Goal: Information Seeking & Learning: Learn about a topic

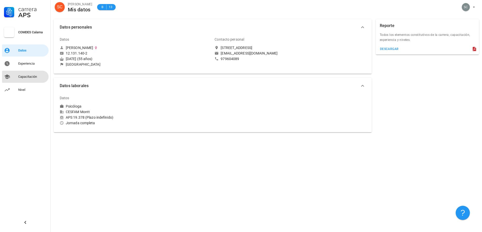
click at [26, 75] on div "Capacitación" at bounding box center [32, 77] width 28 height 8
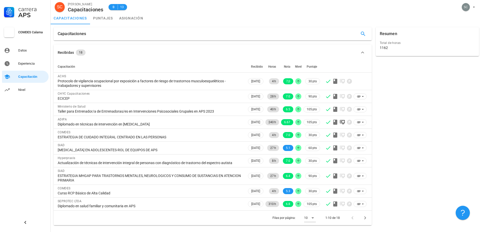
click at [427, 87] on div "Resumen Total de horas 1162" at bounding box center [426, 126] width 107 height 202
click at [25, 87] on div "Nivel" at bounding box center [32, 90] width 28 height 8
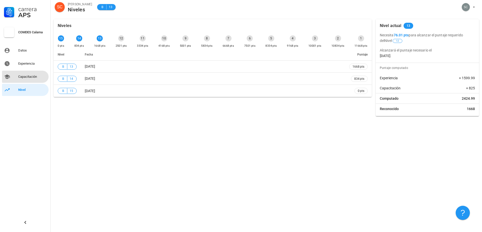
click at [29, 74] on div "Capacitación" at bounding box center [32, 77] width 28 height 8
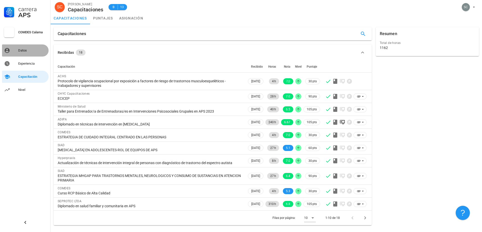
click at [31, 49] on div "Datos" at bounding box center [32, 51] width 28 height 4
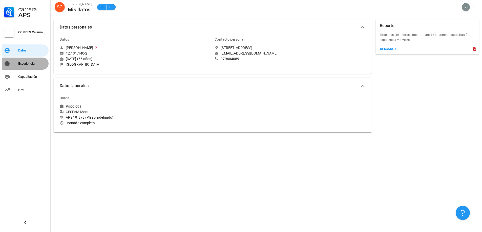
click at [25, 64] on div "Experiencia" at bounding box center [32, 64] width 28 height 4
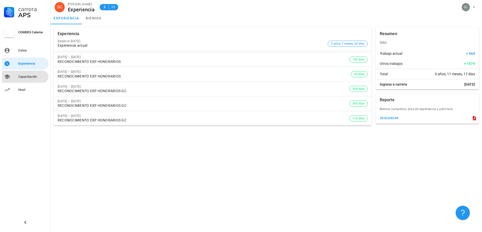
click at [24, 75] on div "Capacitación" at bounding box center [32, 77] width 28 height 4
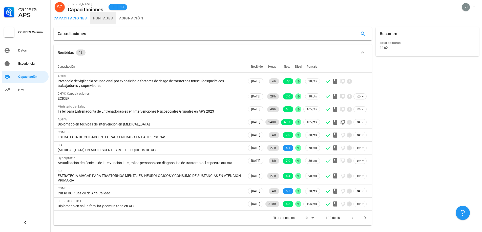
click at [99, 18] on link "puntajes" at bounding box center [103, 18] width 26 height 12
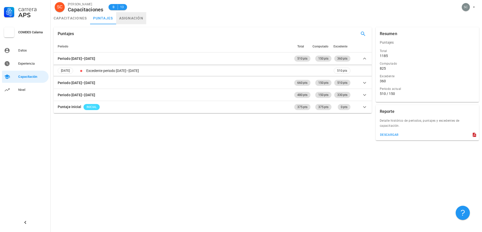
click at [133, 17] on link "asignación" at bounding box center [131, 18] width 30 height 12
